Goal: Navigation & Orientation: Understand site structure

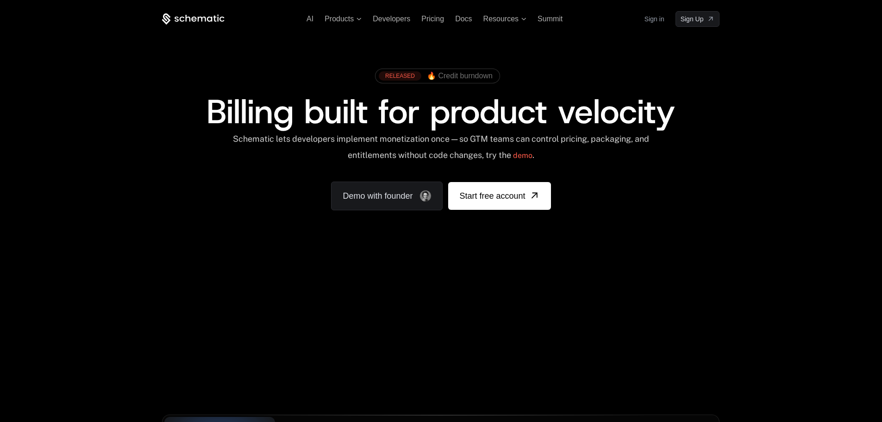
drag, startPoint x: 283, startPoint y: 259, endPoint x: 295, endPoint y: 286, distance: 30.0
click at [295, 286] on div "AI Products Developers Pricing Docs Resources Summit Sign in Sign Up RELEASED 🔥…" at bounding box center [441, 331] width 882 height 662
click at [259, 224] on div "RELEASED 🔥 Credit burndown Billing built for product velocity Schematic lets de…" at bounding box center [441, 137] width 602 height 220
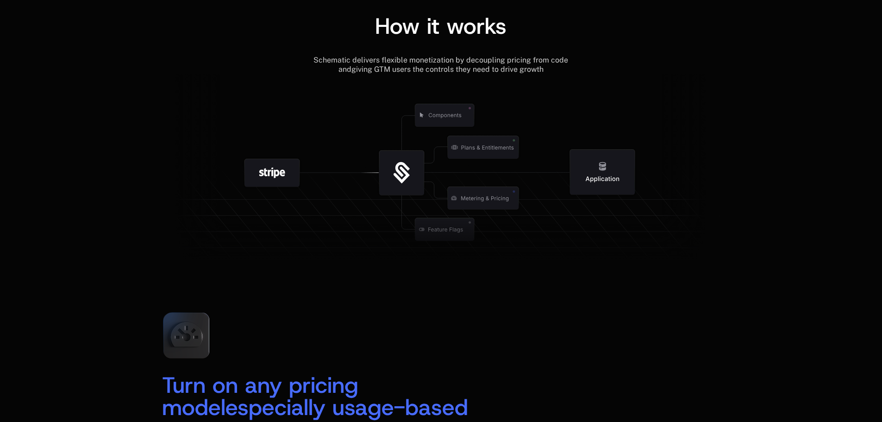
scroll to position [1065, 0]
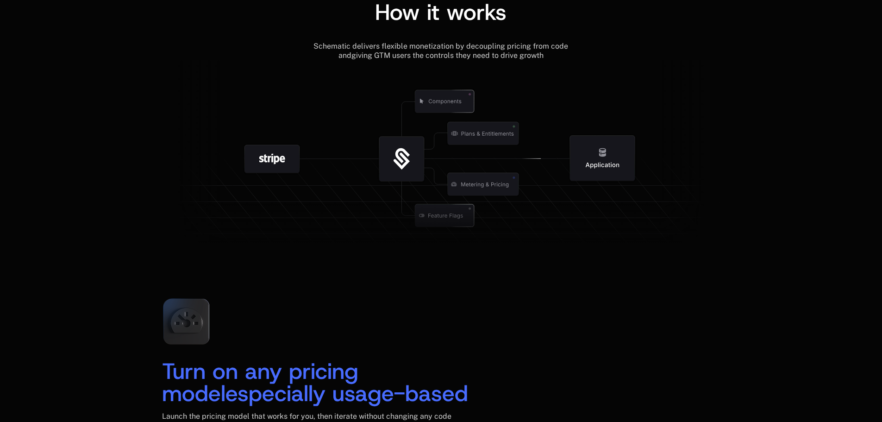
drag, startPoint x: 413, startPoint y: 143, endPoint x: 466, endPoint y: 228, distance: 100.6
click at [465, 227] on g at bounding box center [477, 215] width 855 height 325
drag, startPoint x: 484, startPoint y: 219, endPoint x: 437, endPoint y: 217, distance: 46.8
click at [439, 219] on icon at bounding box center [440, 226] width 557 height 53
click at [439, 214] on icon at bounding box center [440, 226] width 557 height 53
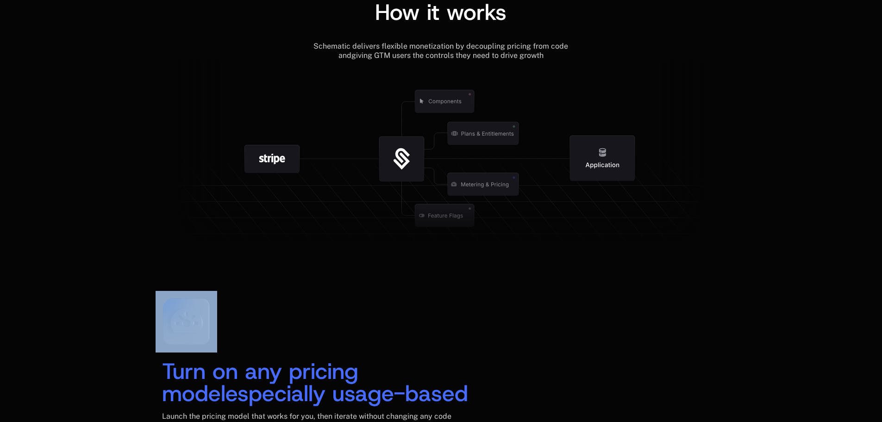
drag, startPoint x: 439, startPoint y: 214, endPoint x: 436, endPoint y: 229, distance: 15.3
click at [436, 229] on icon at bounding box center [440, 226] width 557 height 53
click at [363, 222] on icon at bounding box center [440, 226] width 557 height 53
drag, startPoint x: 301, startPoint y: 144, endPoint x: 305, endPoint y: 203, distance: 59.4
click at [305, 203] on g at bounding box center [503, 215] width 855 height 325
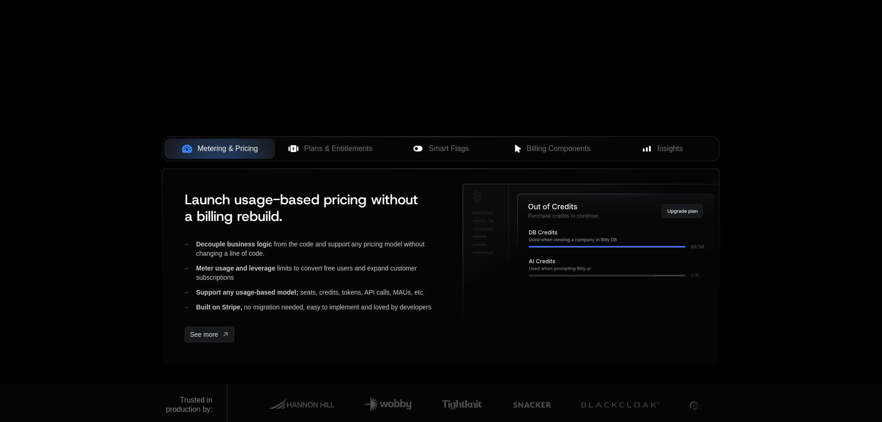
scroll to position [0, 0]
